Goal: Check status: Check status

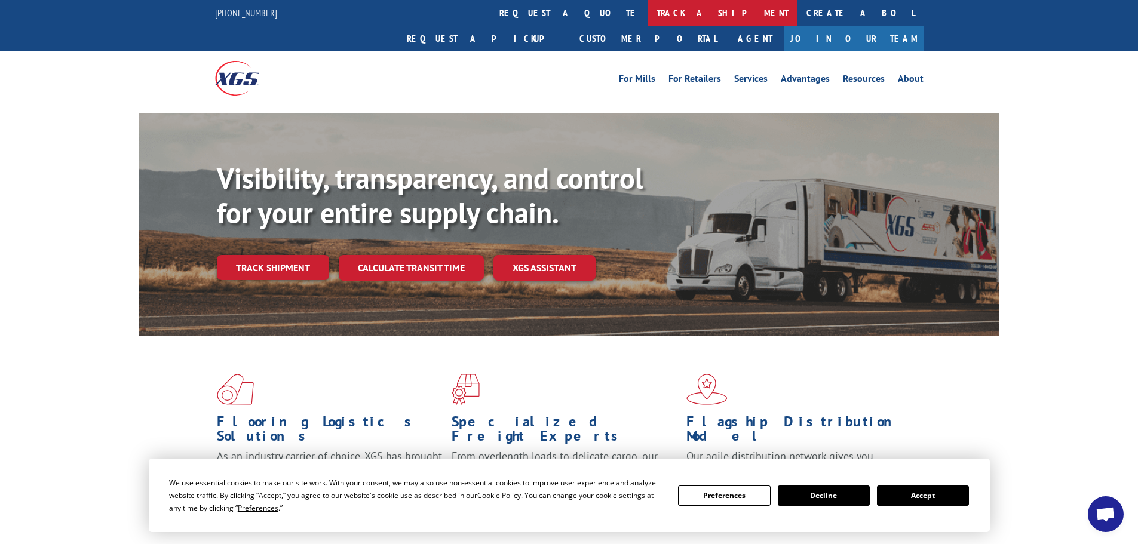
click at [648, 9] on link "track a shipment" at bounding box center [723, 13] width 150 height 26
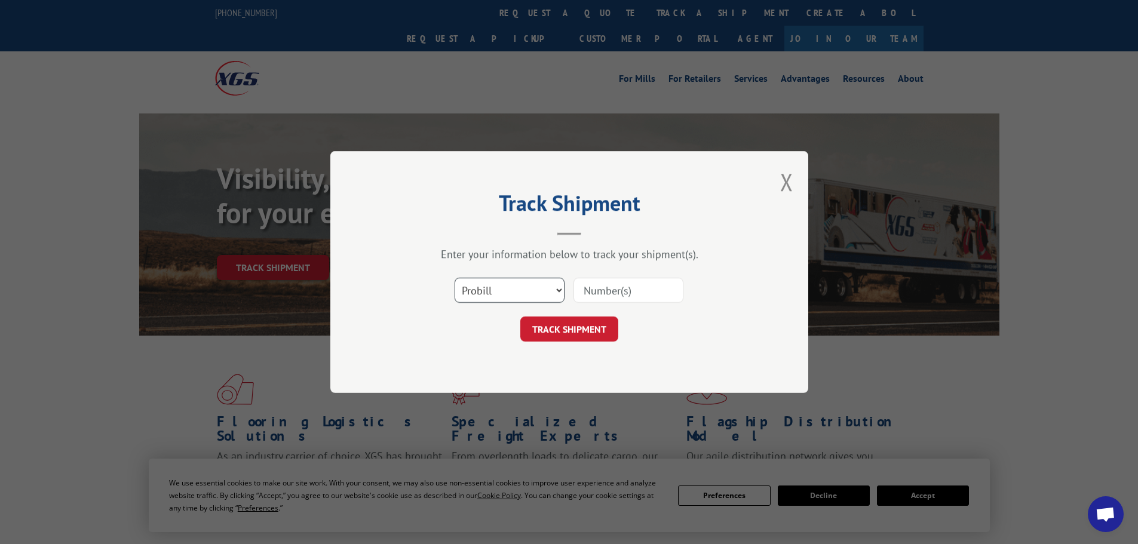
click at [525, 290] on select "Select category... Probill BOL PO" at bounding box center [510, 290] width 110 height 25
select select "bol"
click at [455, 278] on select "Select category... Probill BOL PO" at bounding box center [510, 290] width 110 height 25
click at [642, 290] on input at bounding box center [629, 290] width 110 height 25
paste input "481713"
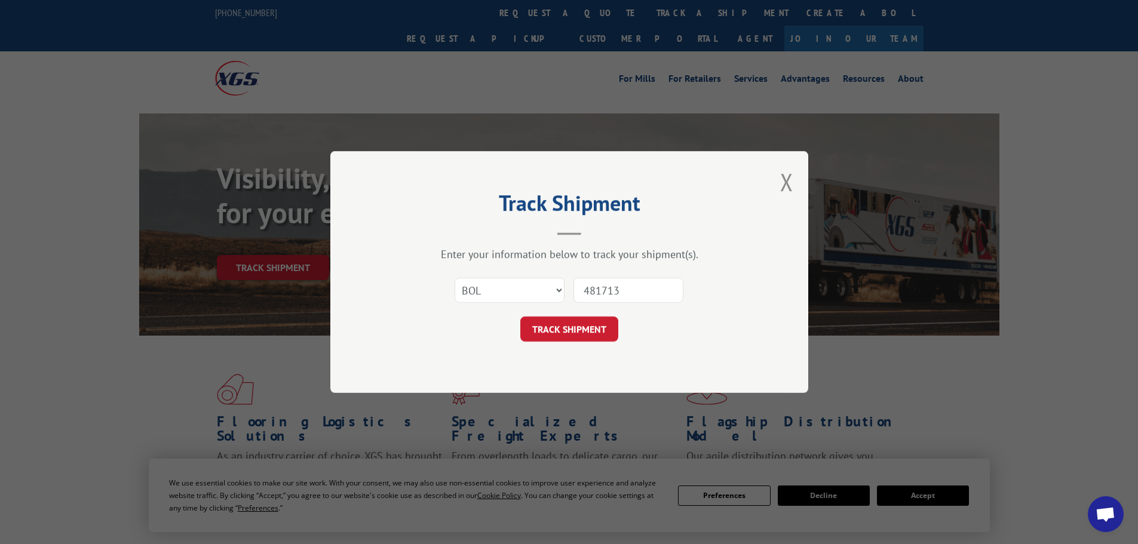
type input "481713"
click at [576, 315] on form "Select category... Probill BOL PO 481713 TRACK SHIPMENT" at bounding box center [569, 306] width 359 height 71
click at [577, 319] on button "TRACK SHIPMENT" at bounding box center [570, 329] width 98 height 25
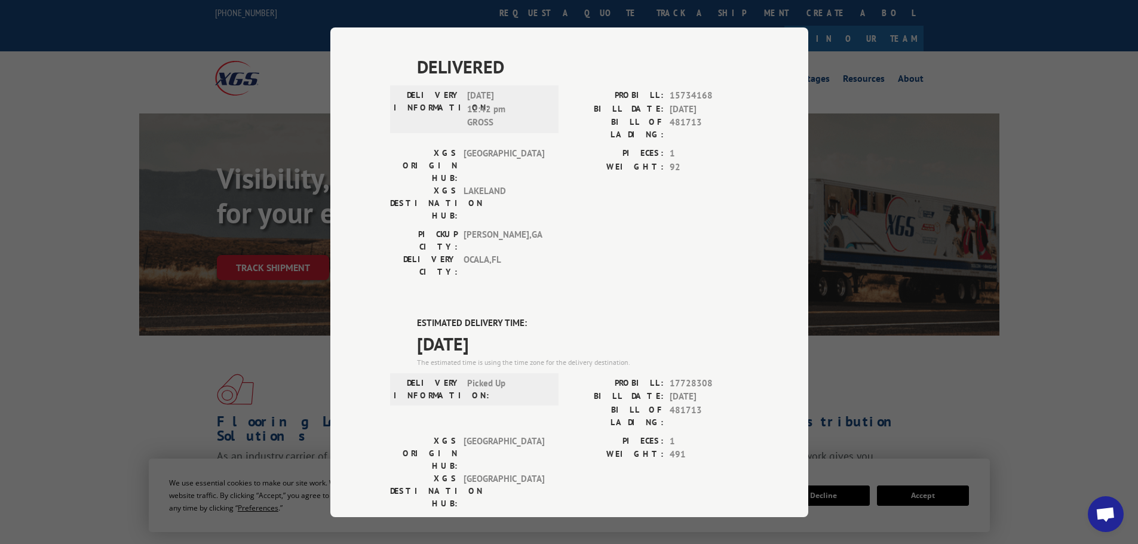
scroll to position [634, 0]
